Goal: Task Accomplishment & Management: Manage account settings

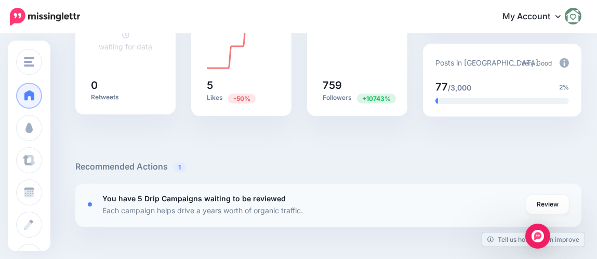
scroll to position [259, 0]
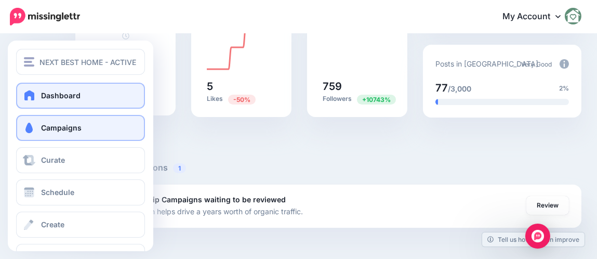
click at [56, 122] on link "Campaigns" at bounding box center [80, 128] width 129 height 26
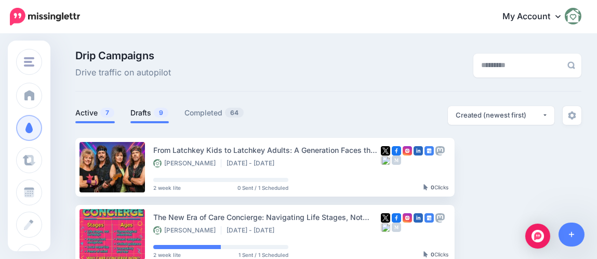
click at [143, 114] on link "Drafts 9" at bounding box center [150, 113] width 38 height 12
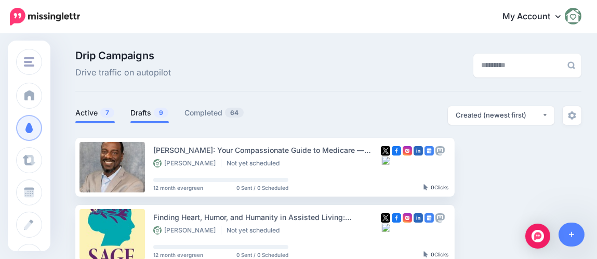
click at [92, 111] on link "Active 7" at bounding box center [95, 113] width 40 height 12
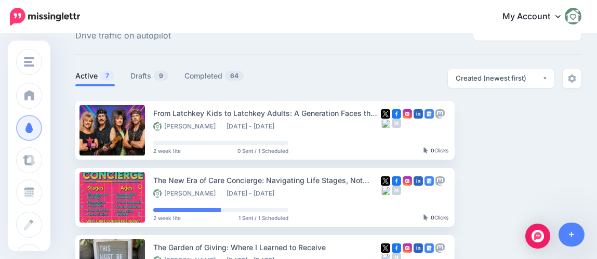
scroll to position [51, 0]
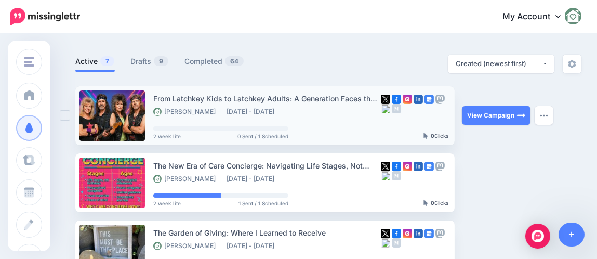
click at [115, 118] on link at bounding box center [113, 115] width 66 height 50
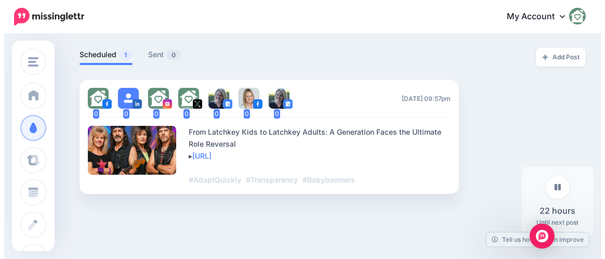
scroll to position [259, 0]
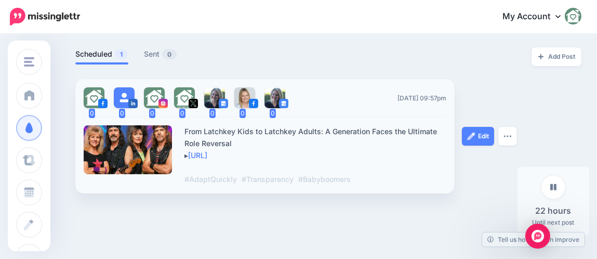
click at [147, 140] on div at bounding box center [128, 149] width 89 height 49
click at [485, 137] on link "Edit" at bounding box center [478, 136] width 32 height 19
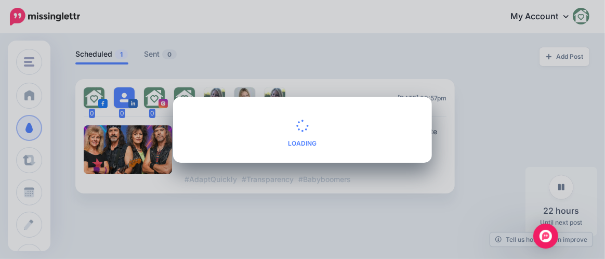
type textarea "**********"
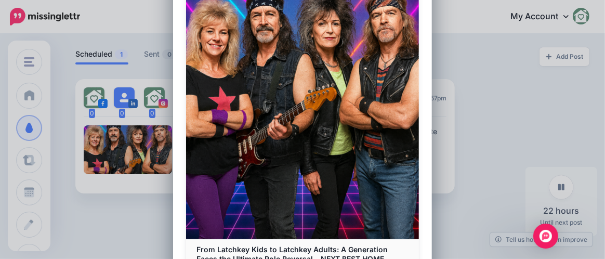
drag, startPoint x: 99, startPoint y: 155, endPoint x: 55, endPoint y: 157, distance: 43.7
click at [98, 155] on div "Edit Post Loading Sending: Multiple Times" at bounding box center [302, 129] width 605 height 259
click at [34, 196] on div "Edit Post Loading Sending: Multiple Times" at bounding box center [302, 129] width 605 height 259
click at [89, 24] on div "Edit Post Loading Sending: Multiple Times" at bounding box center [302, 129] width 605 height 259
drag, startPoint x: 36, startPoint y: 216, endPoint x: 61, endPoint y: 221, distance: 26.0
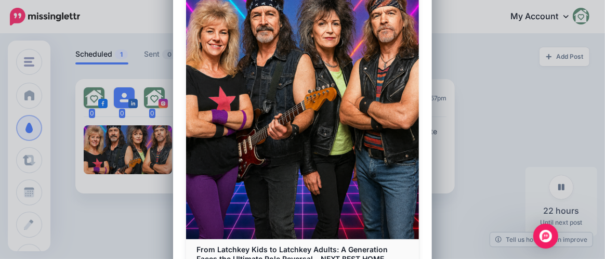
click at [36, 216] on div "Edit Post Loading Sending: Multiple Times" at bounding box center [302, 129] width 605 height 259
click at [34, 187] on div "Edit Post Loading Sending: Multiple Times" at bounding box center [302, 129] width 605 height 259
drag, startPoint x: 35, startPoint y: 188, endPoint x: 80, endPoint y: 192, distance: 44.9
click at [45, 192] on div "Edit Post Loading Sending: Multiple Times" at bounding box center [302, 129] width 605 height 259
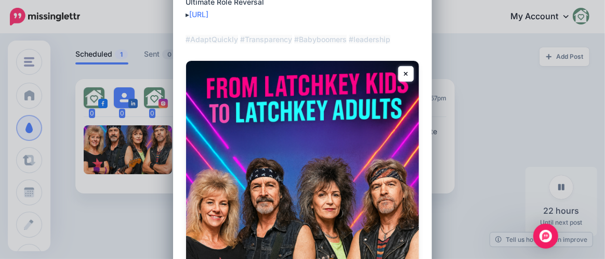
scroll to position [0, 0]
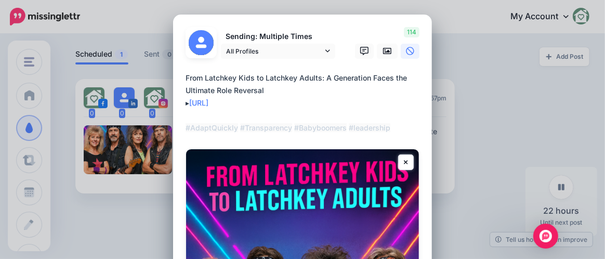
click at [141, 38] on div "Edit Post Loading Sending: Multiple Times" at bounding box center [302, 129] width 605 height 259
drag, startPoint x: 139, startPoint y: 30, endPoint x: 87, endPoint y: 97, distance: 85.2
click at [139, 31] on div "Edit Post Loading Sending: Multiple Times" at bounding box center [302, 129] width 605 height 259
drag, startPoint x: 36, startPoint y: 190, endPoint x: 274, endPoint y: 185, distance: 237.7
click at [41, 190] on div "Edit Post Loading Sending: Multiple Times" at bounding box center [302, 129] width 605 height 259
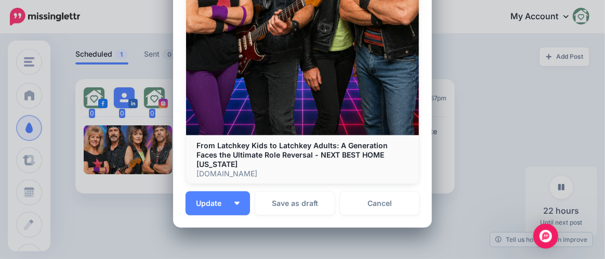
scroll to position [435, 0]
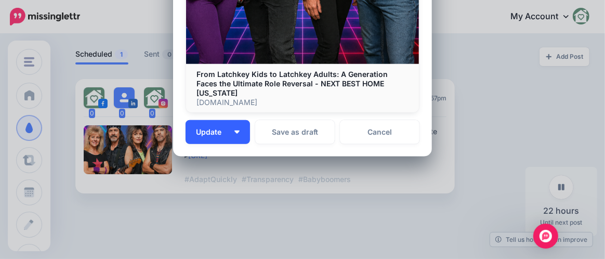
click at [220, 128] on span "Update" at bounding box center [212, 131] width 33 height 7
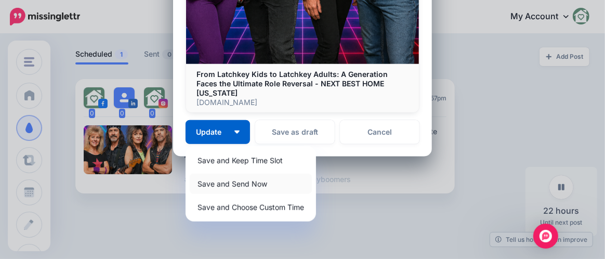
click at [217, 176] on link "Save and Send Now" at bounding box center [251, 184] width 122 height 20
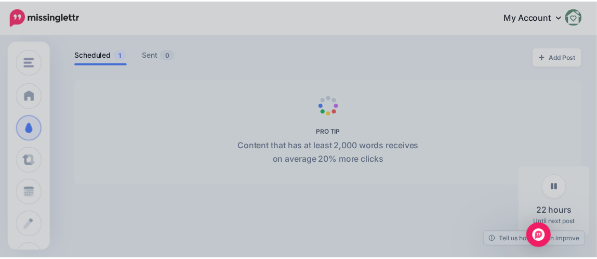
scroll to position [0, 0]
